Goal: Information Seeking & Learning: Find specific fact

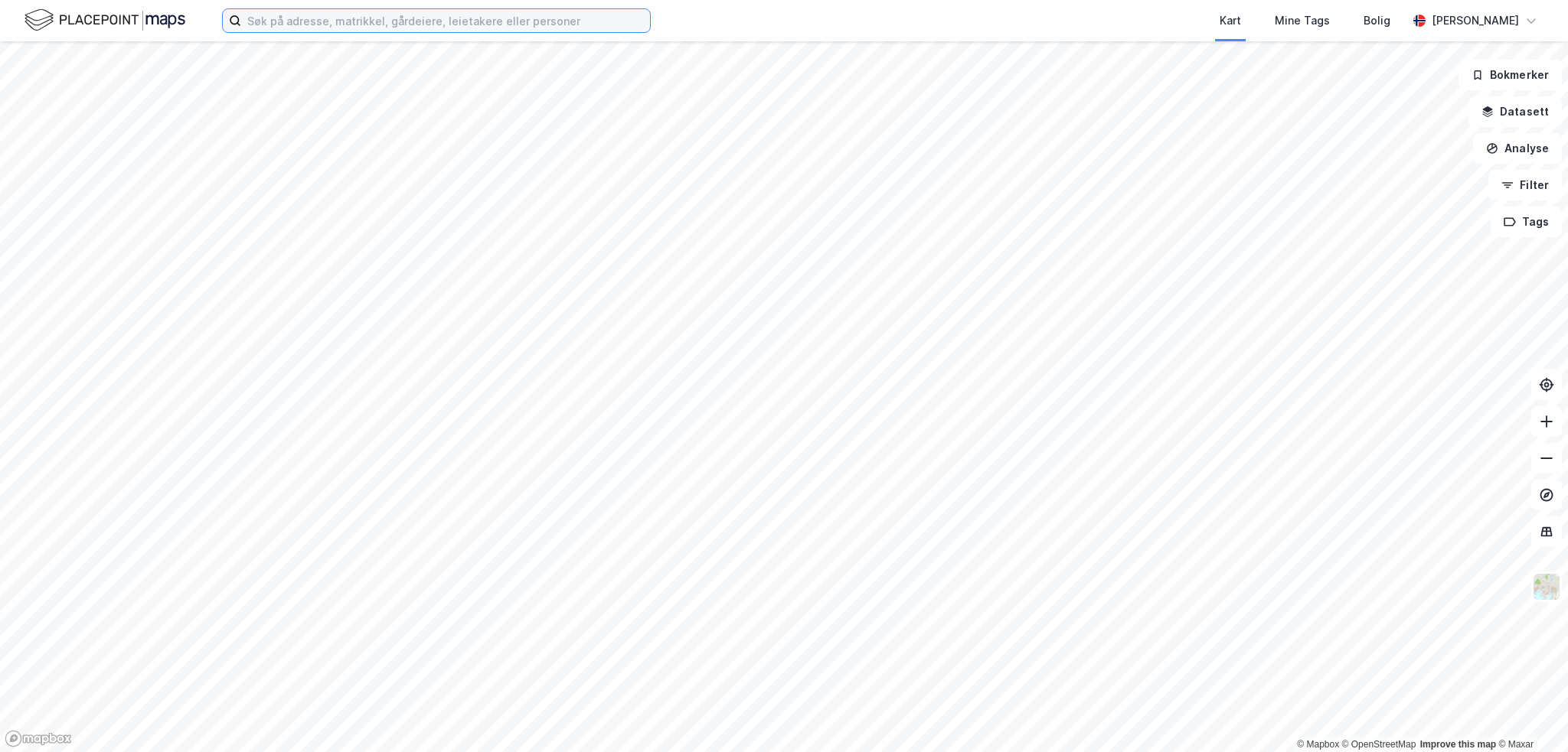
click at [342, 16] on input at bounding box center [446, 21] width 409 height 23
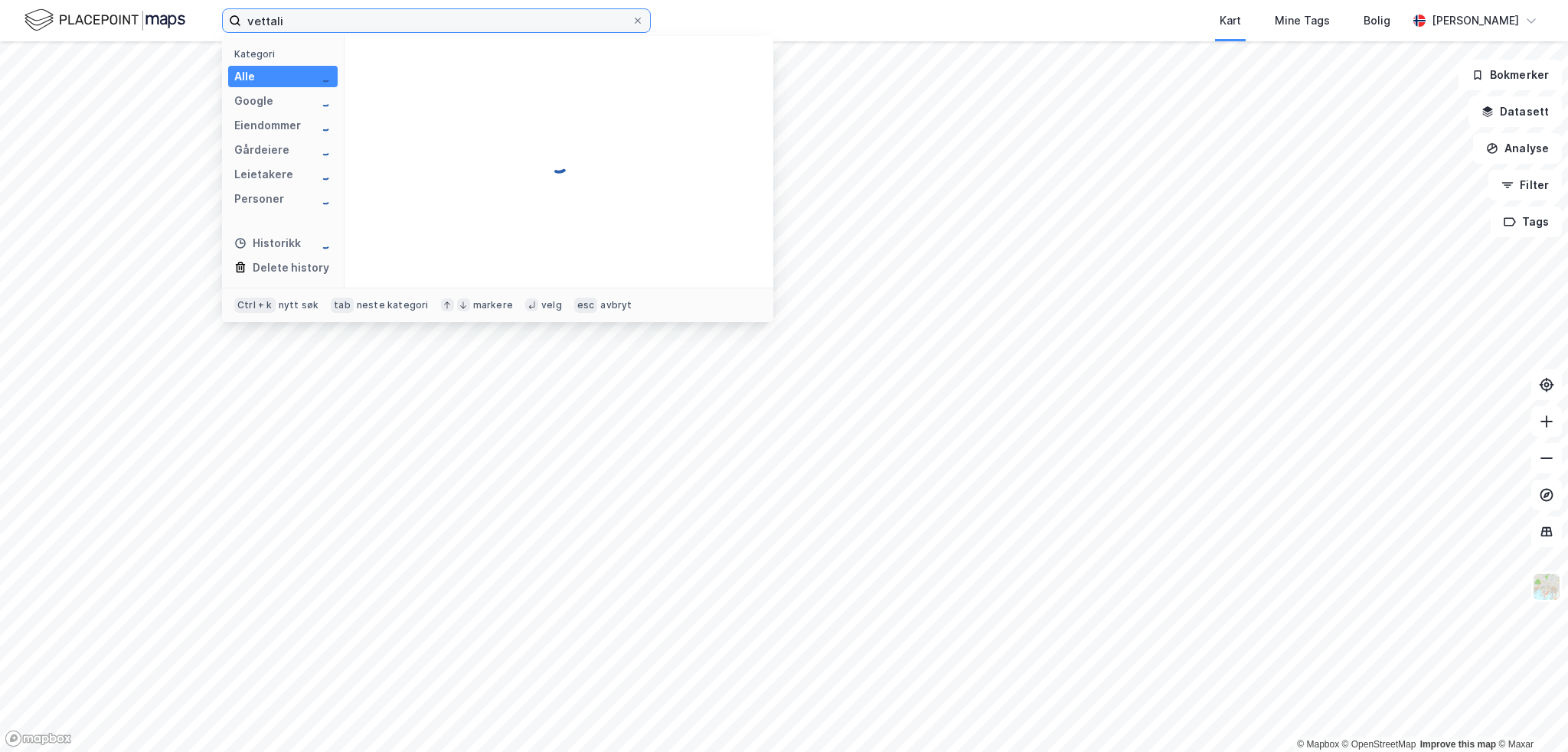
type input "vettalie"
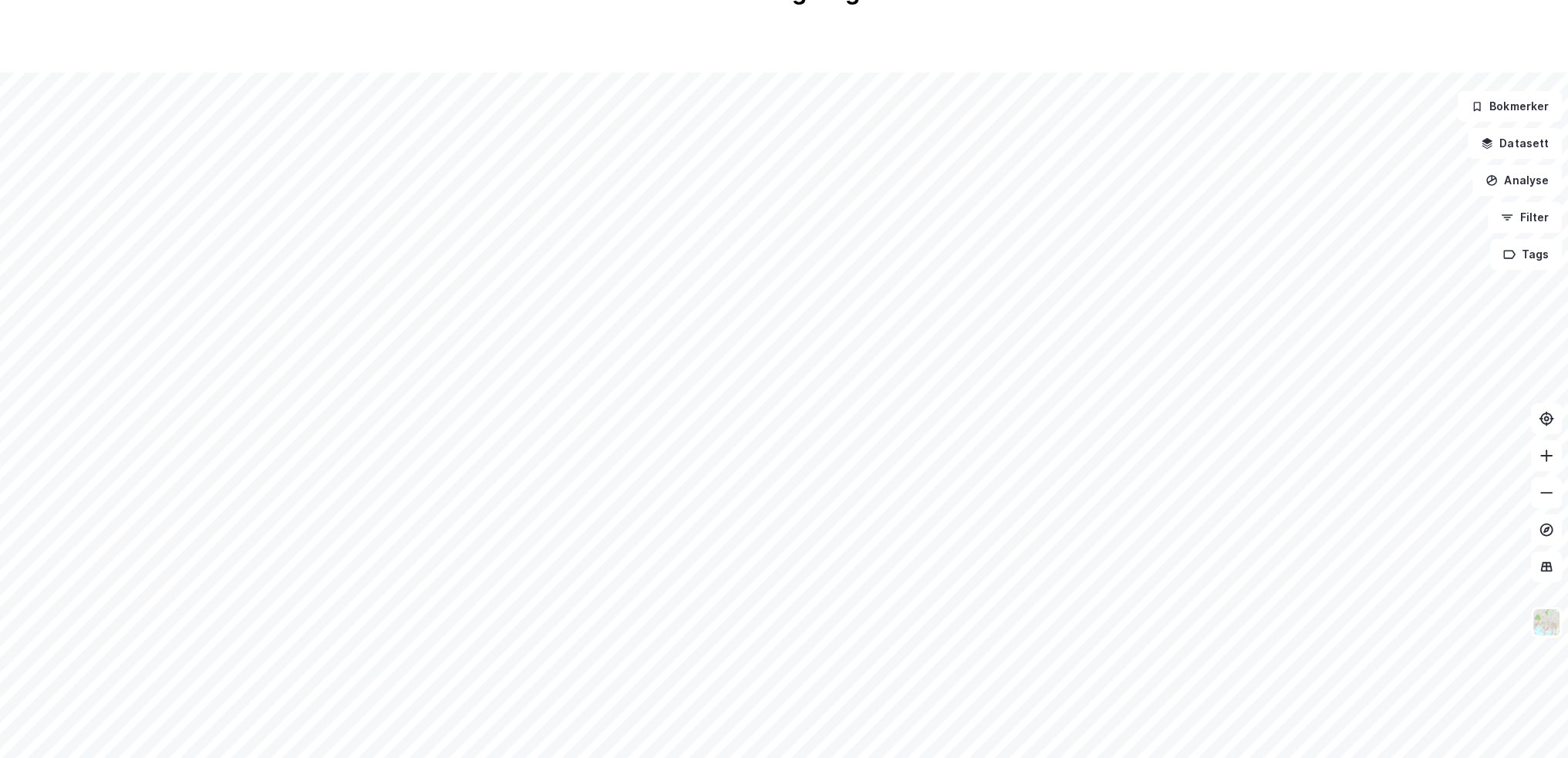
scroll to position [253, 0]
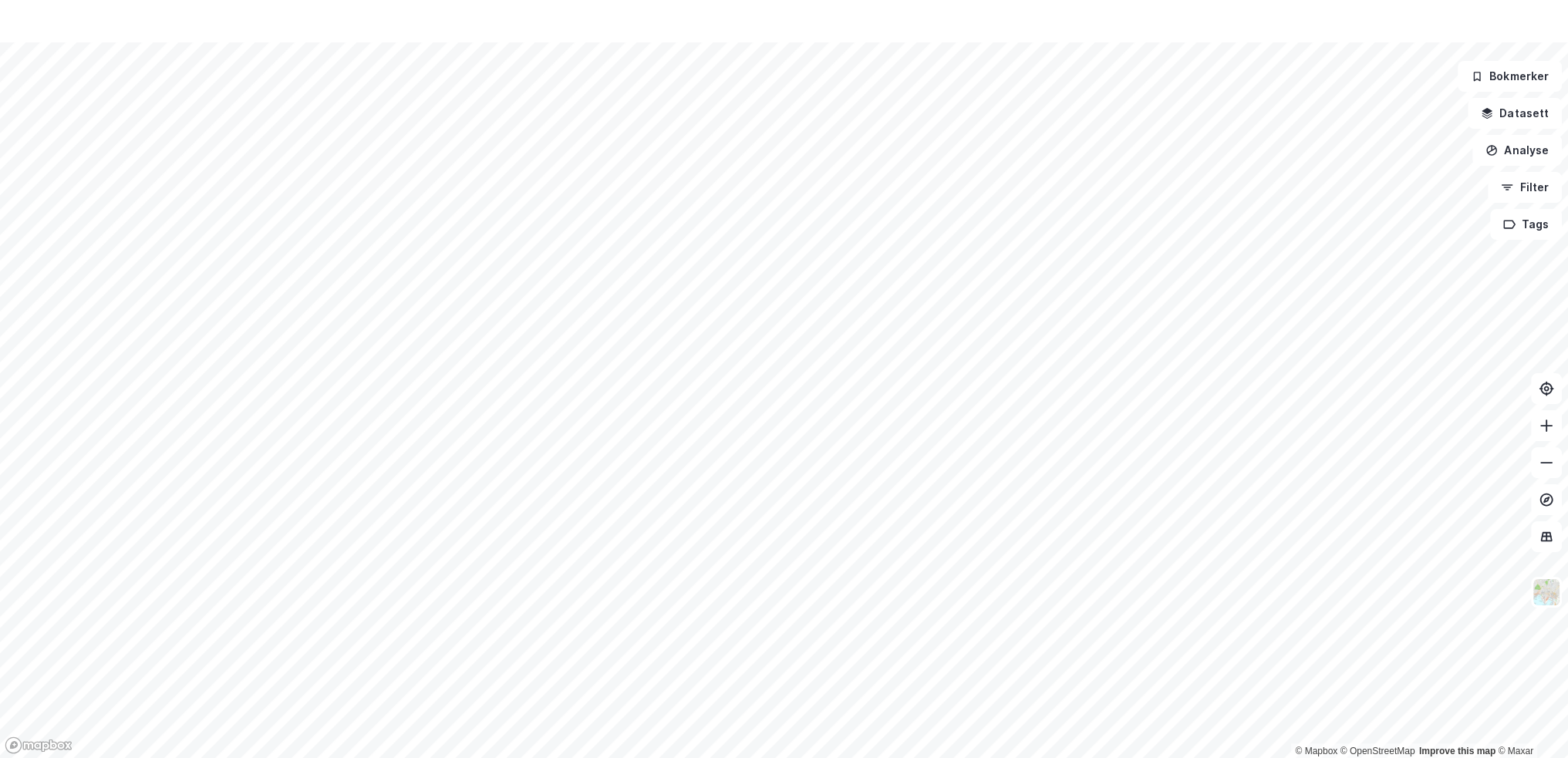
click at [584, 30] on div "Obs! Noe gikk galt © Mapbox © OpenStreetMap Improve this map © Maxar Bokmerker …" at bounding box center [784, 252] width 1568 height 1012
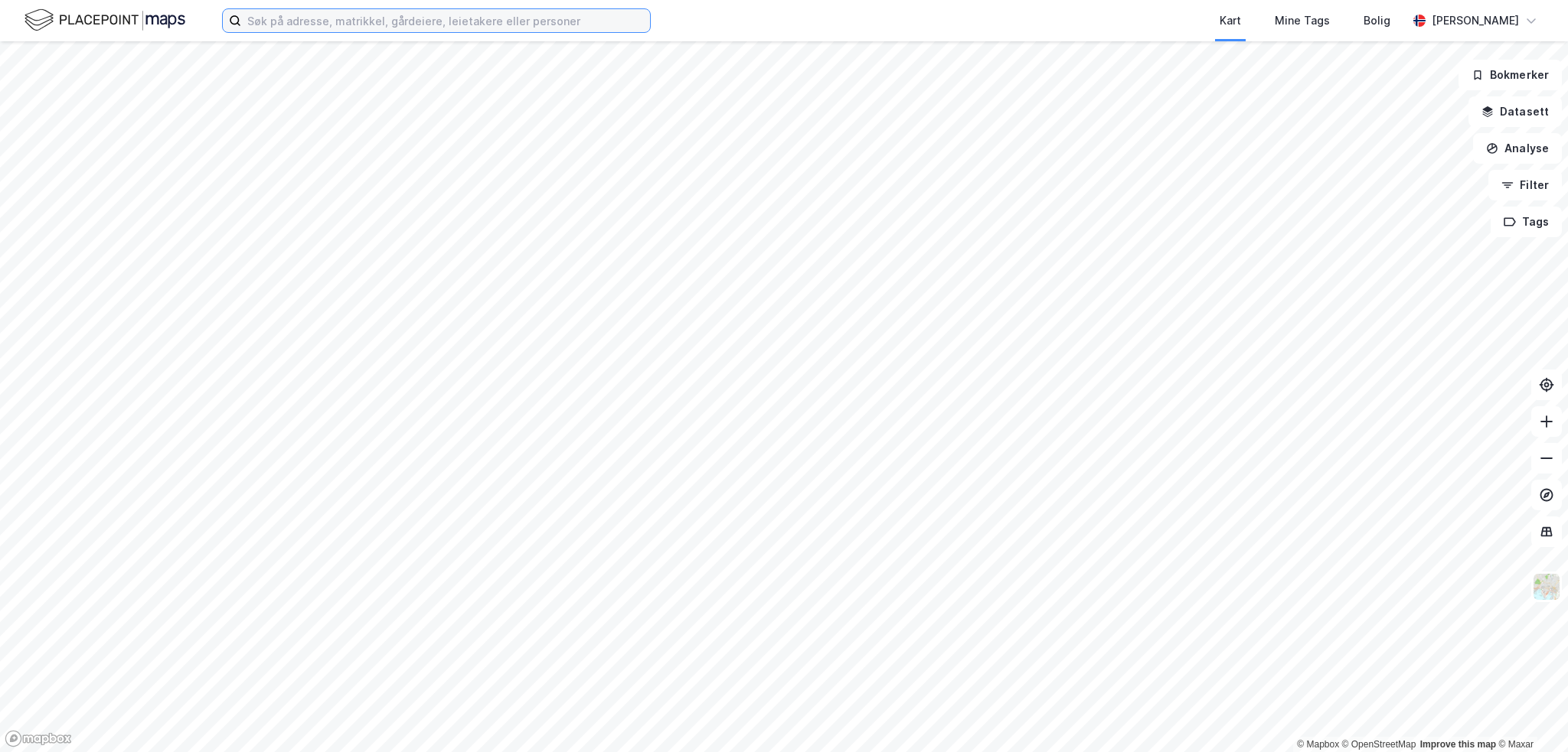
click at [300, 25] on input at bounding box center [446, 21] width 409 height 23
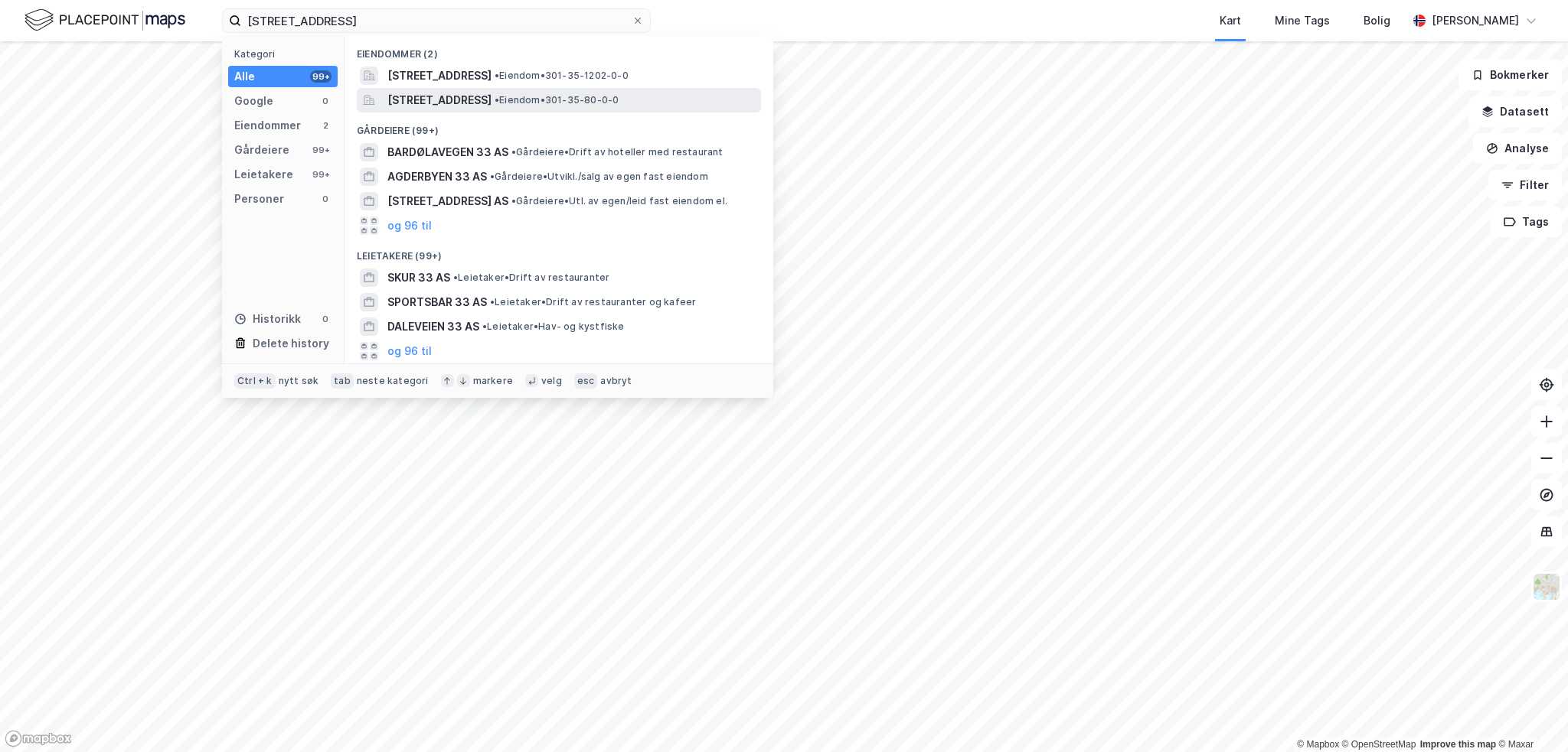
click at [487, 102] on span "[STREET_ADDRESS]" at bounding box center [439, 100] width 104 height 18
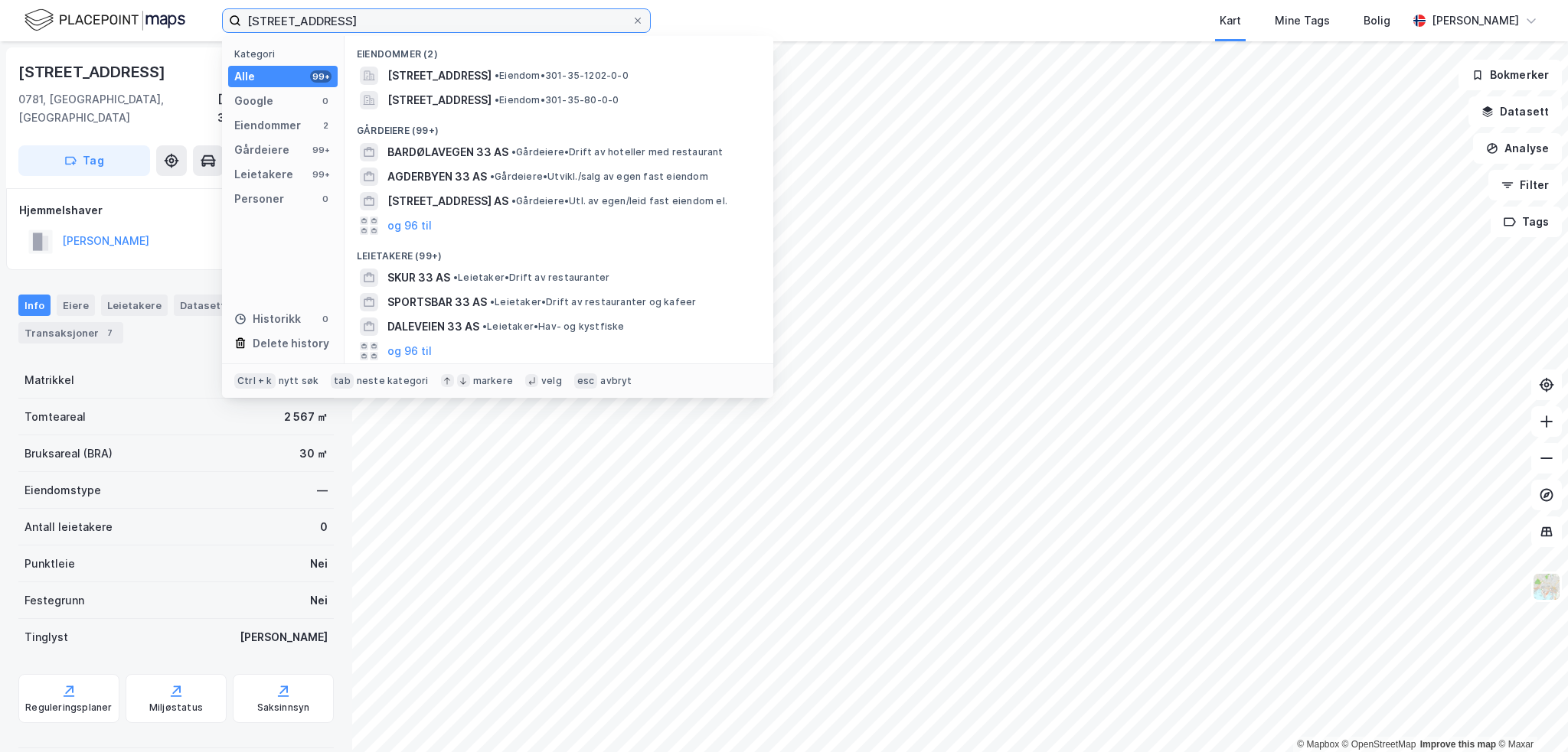
drag, startPoint x: 384, startPoint y: 20, endPoint x: 171, endPoint y: 21, distance: 213.0
click at [171, 21] on div "vettalieveien 33 Kategori Alle 99+ Google 0 Eiendommer 2 Gårdeiere 99+ Leietake…" at bounding box center [784, 21] width 1568 height 41
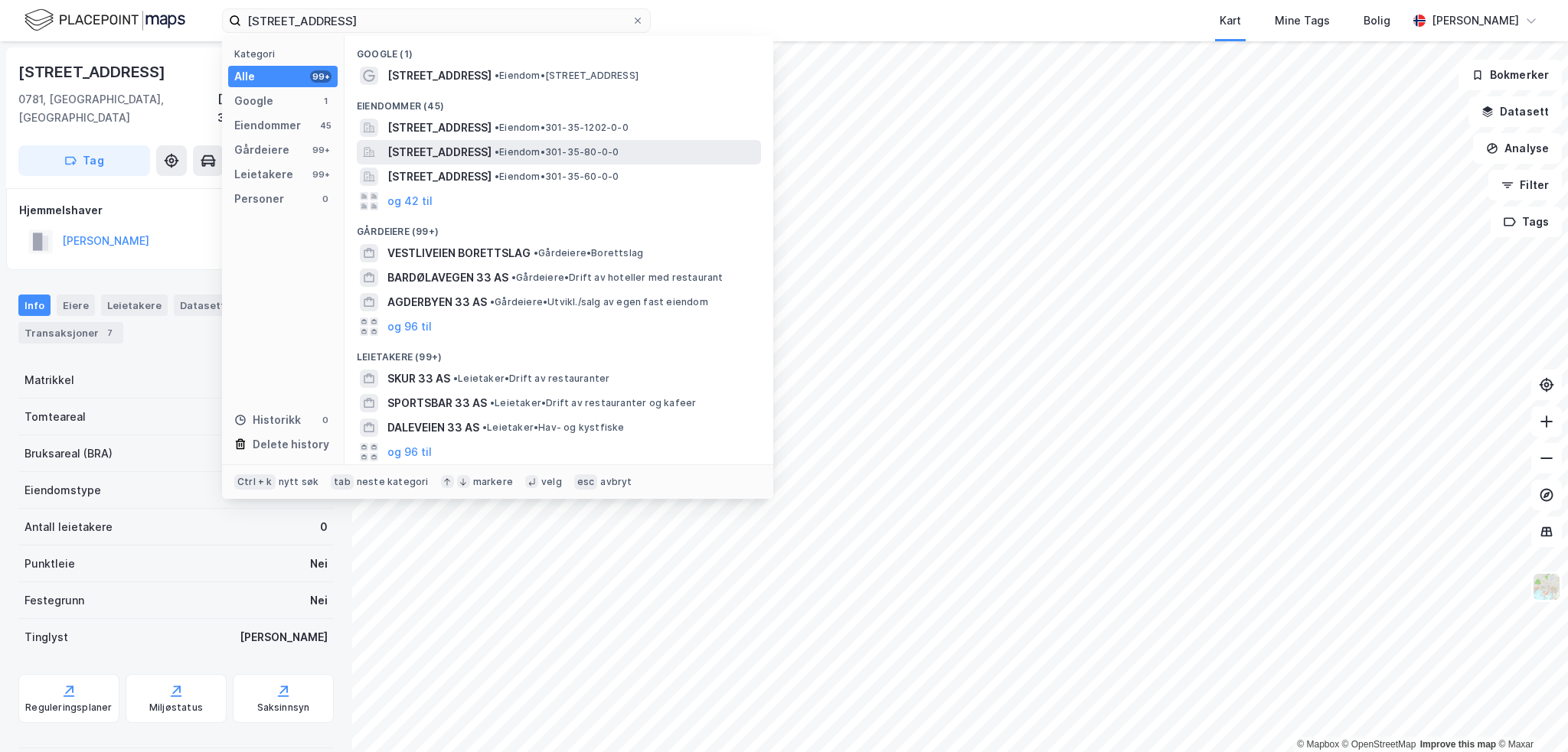
click at [447, 151] on span "Vettaliveien 32, 0781, OSLO, OSLO" at bounding box center [439, 152] width 104 height 18
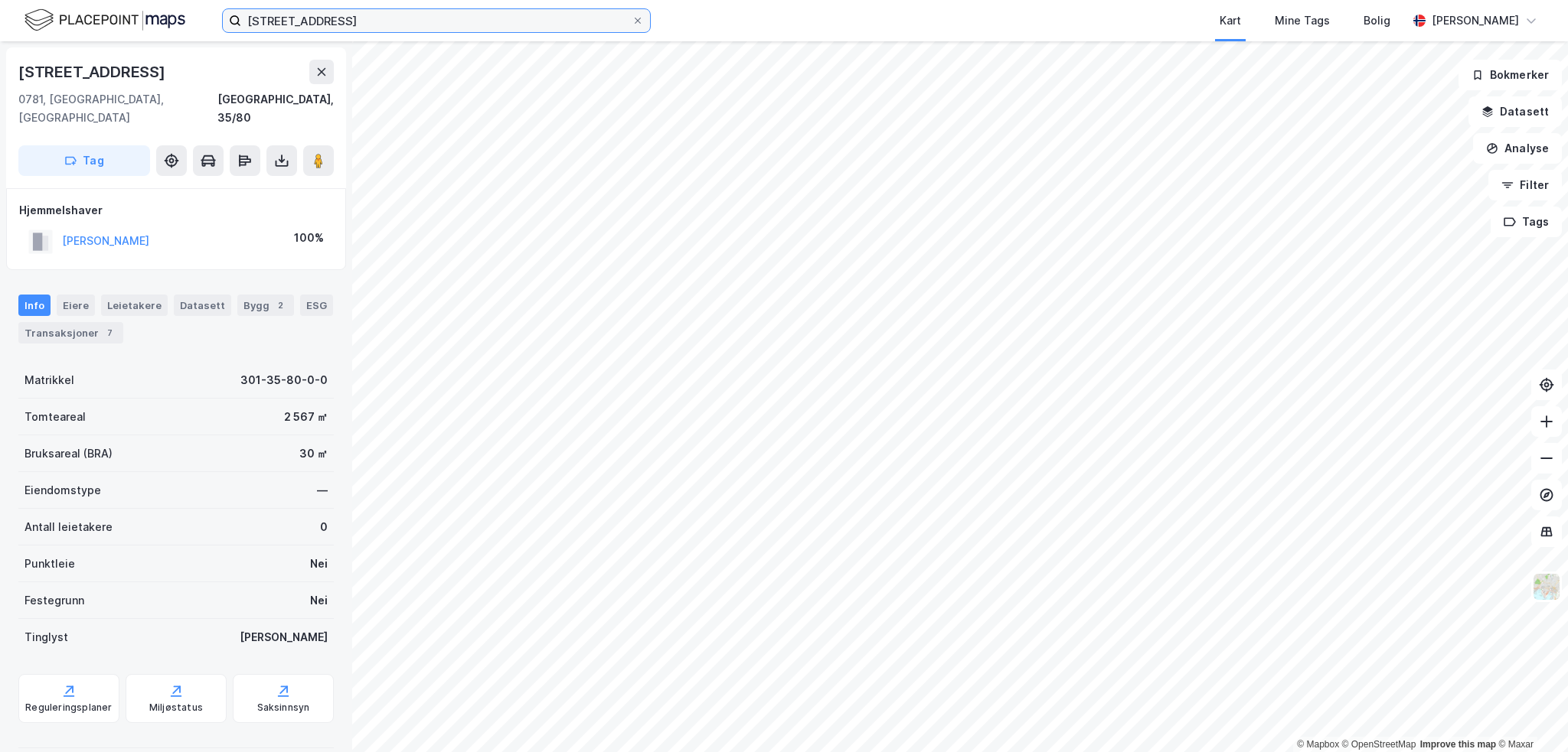
click at [354, 13] on input "vettaliveien 33" at bounding box center [436, 21] width 391 height 23
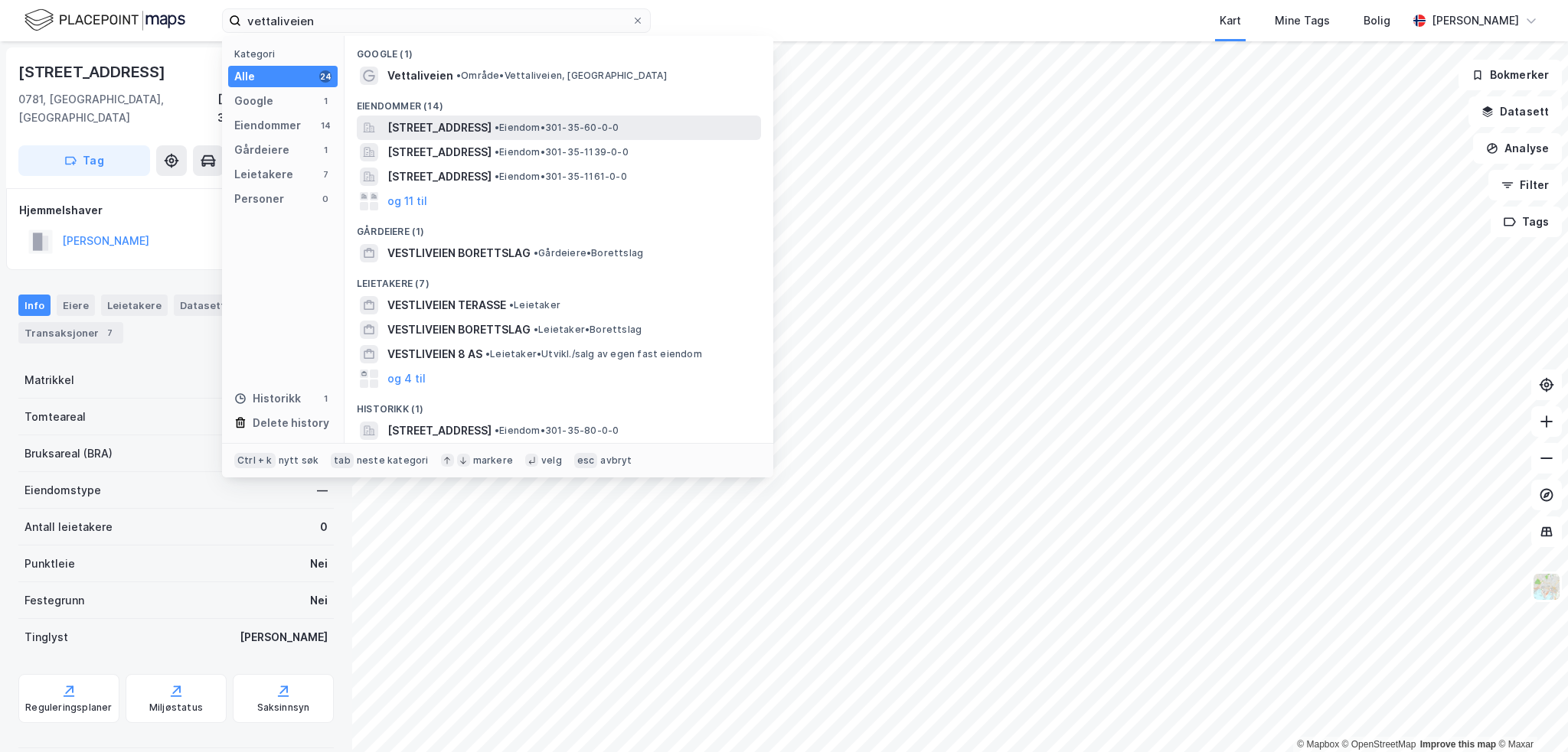
click at [427, 131] on span "Vettaliveien 1, 0781, OSLO, OSLO" at bounding box center [439, 128] width 104 height 18
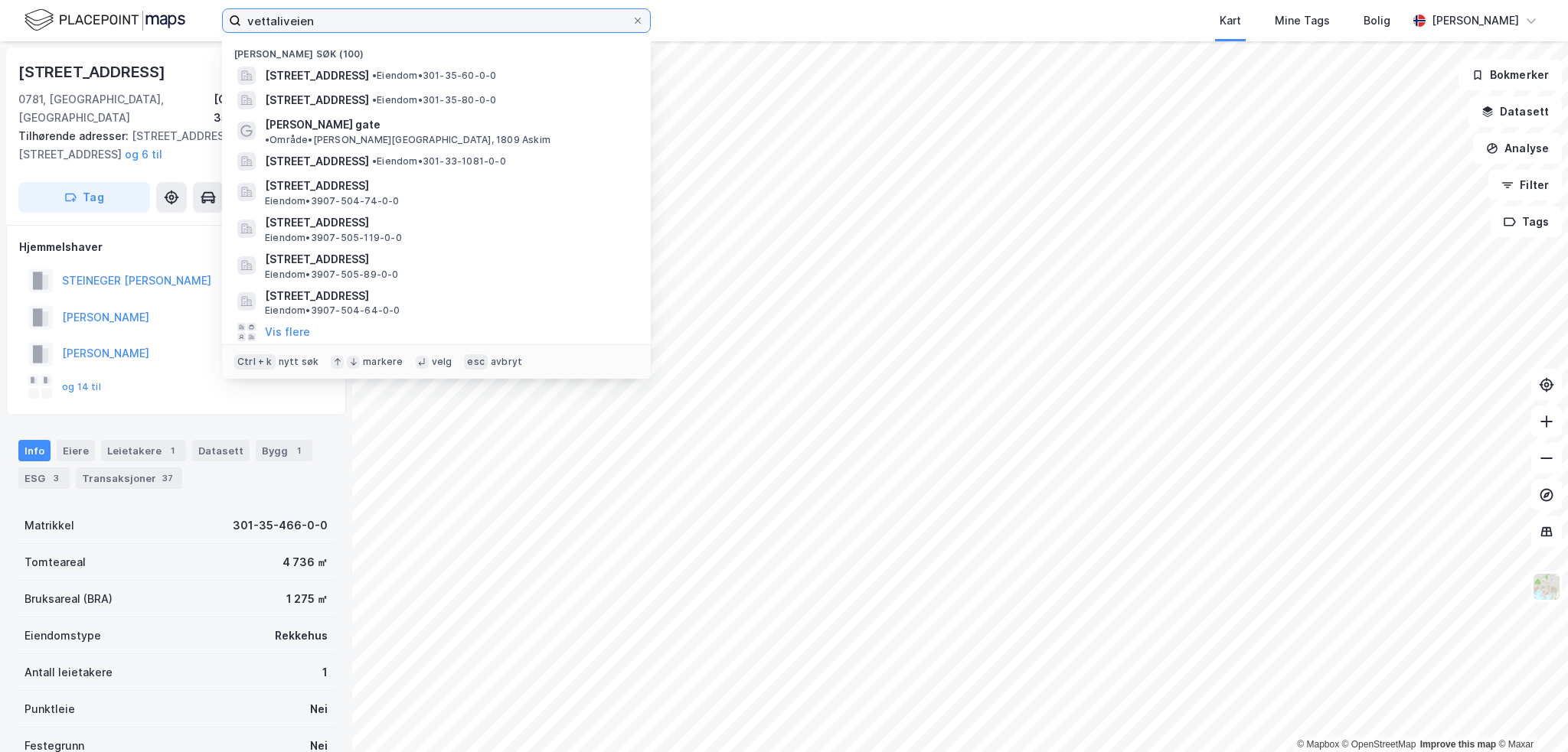
drag, startPoint x: 363, startPoint y: 17, endPoint x: -71, endPoint y: -36, distance: 437.2
click at [0, 0] on html "vettaliveien Nylige søk (100) Vettaliveien 1, 0781, OSLO, OSLO • Eiendom • 301-…" at bounding box center [784, 376] width 1568 height 752
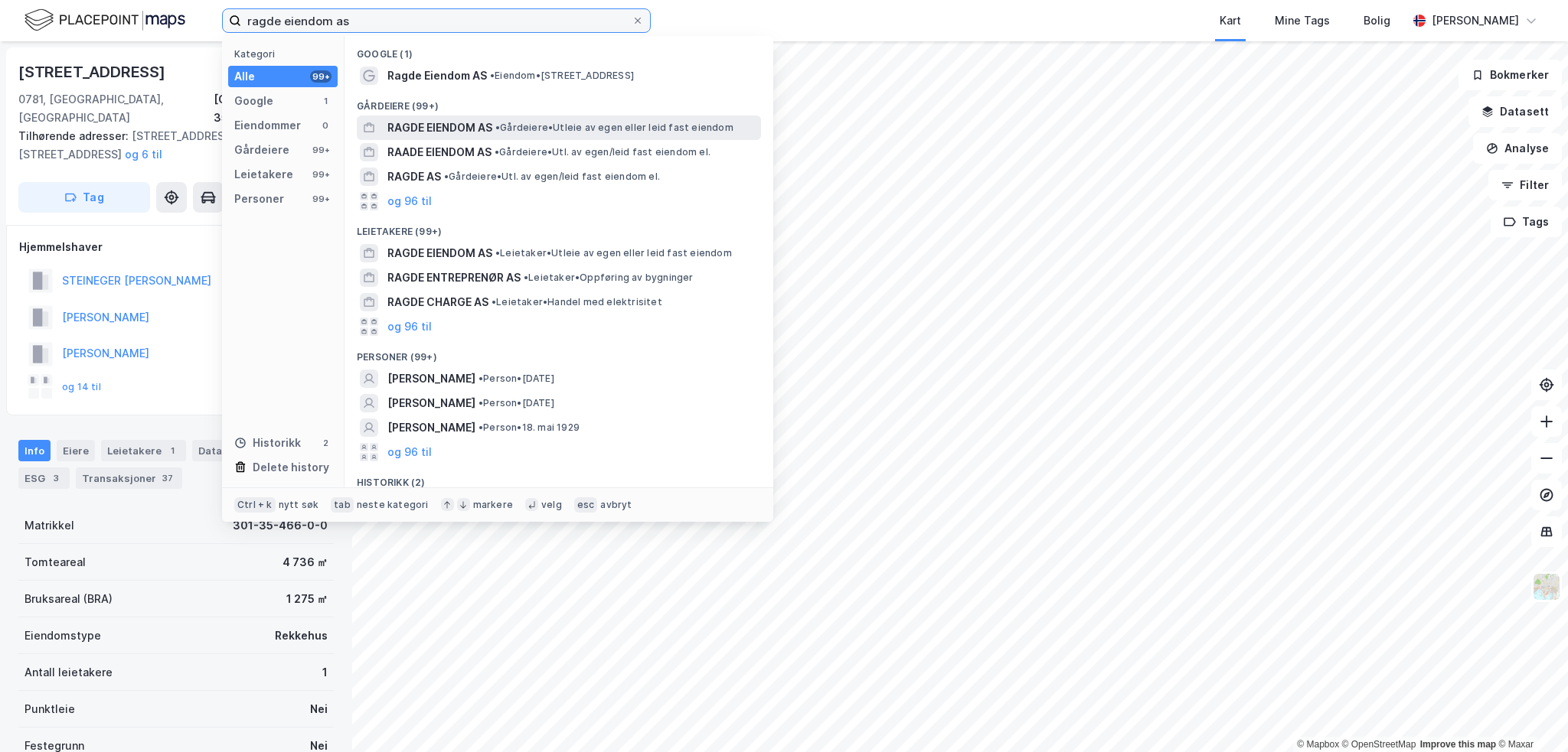
type input "ragde eiendom as"
click at [495, 128] on div "RAGDE EIENDOM AS • Gårdeiere • Utleie av egen eller leid fast eiendom" at bounding box center [572, 128] width 370 height 18
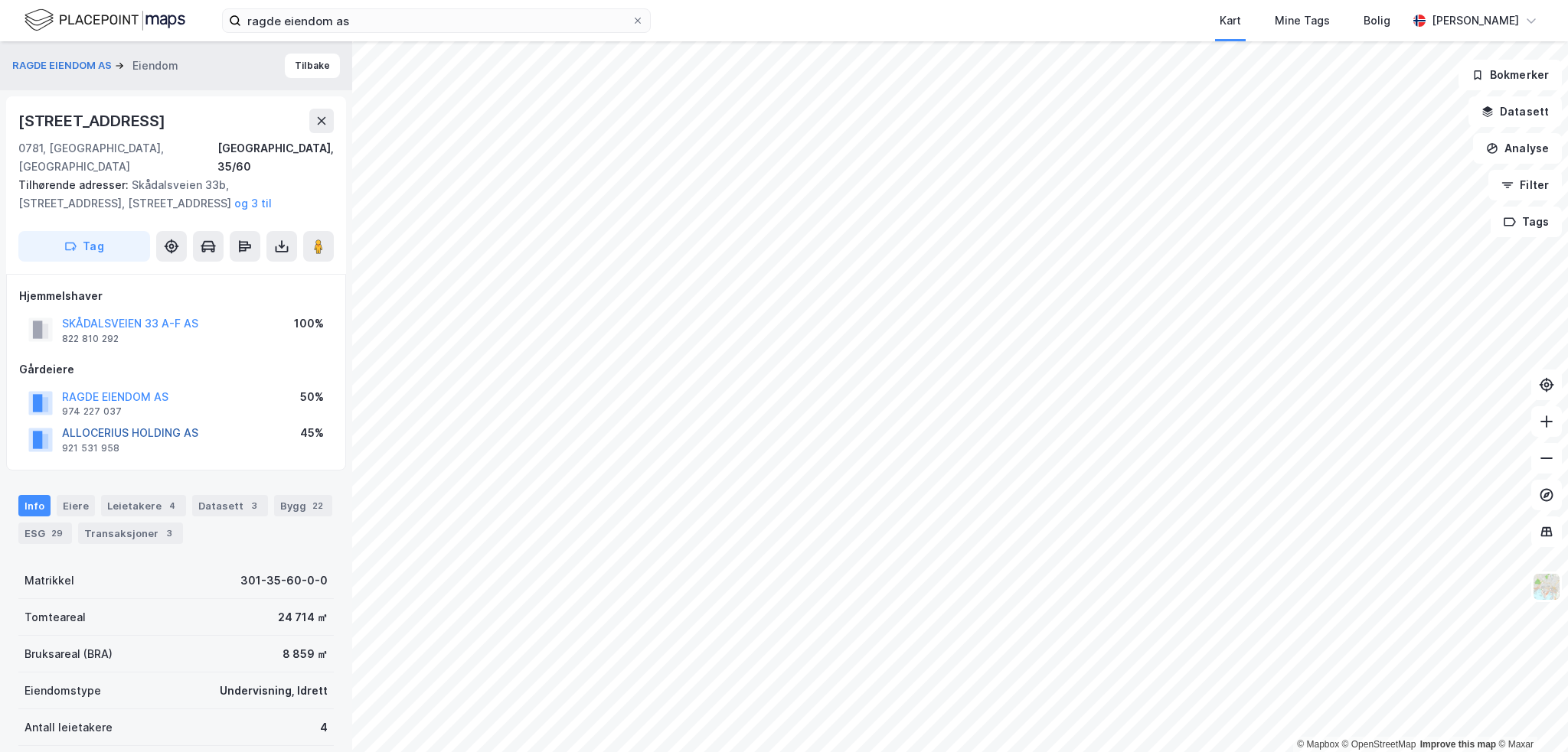
click at [0, 0] on button "ALLOCERIUS HOLDING AS" at bounding box center [0, 0] width 0 height 0
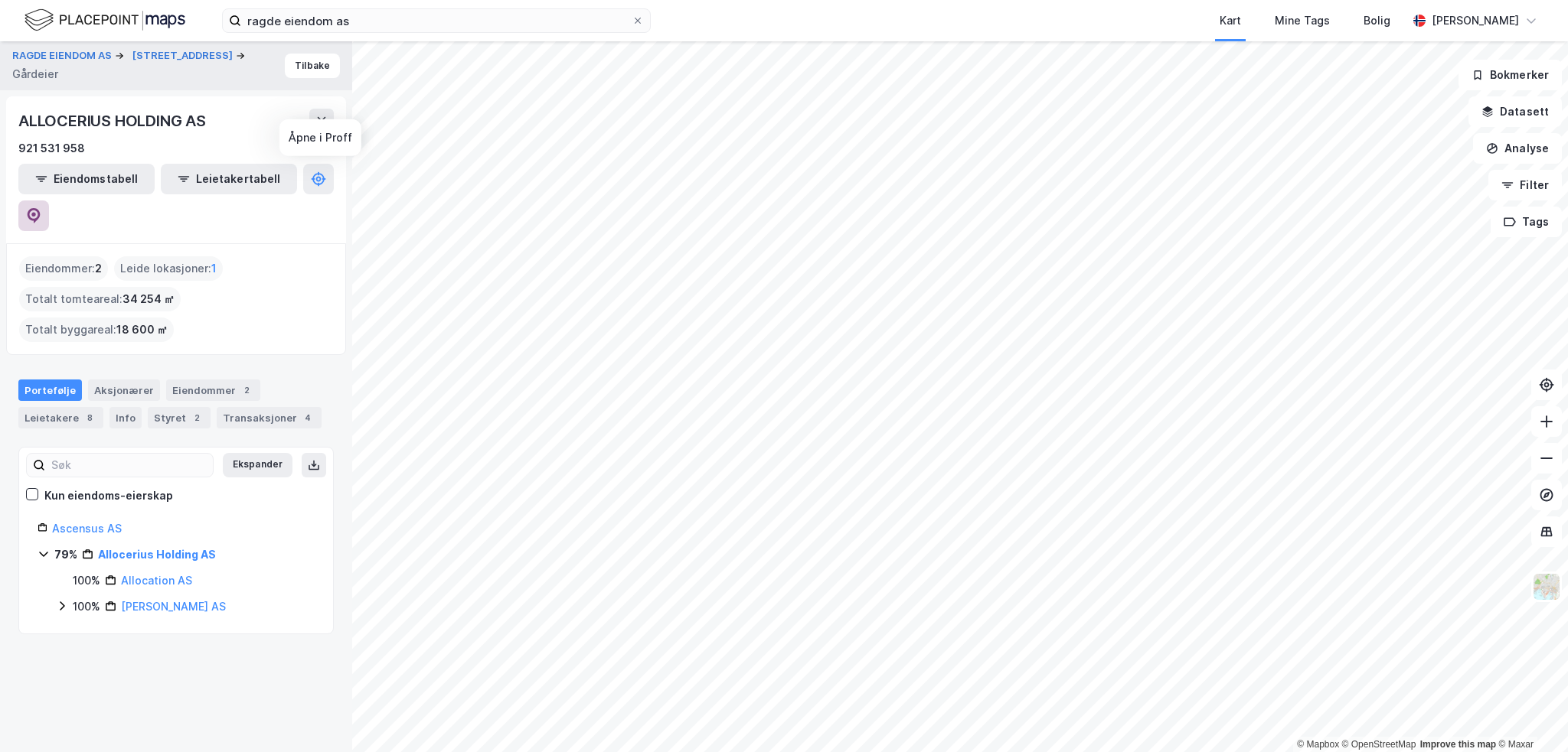
click at [41, 208] on icon at bounding box center [33, 216] width 15 height 15
